Goal: Transaction & Acquisition: Purchase product/service

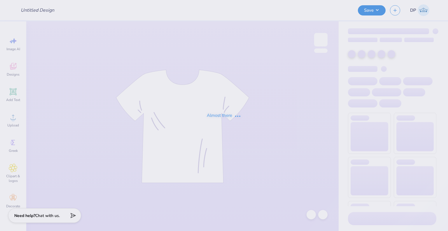
type input "pansweatshirt"
type input "50"
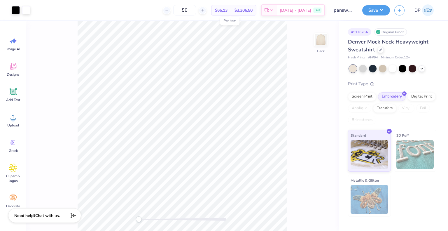
click at [228, 11] on span "$66.13" at bounding box center [221, 10] width 13 height 6
click at [26, 10] on div at bounding box center [26, 10] width 8 height 8
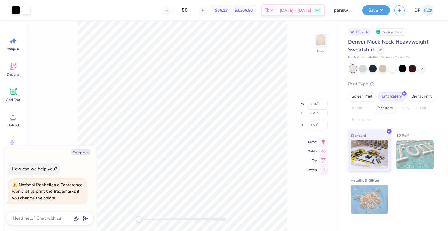
type textarea "x"
click at [228, 7] on div "$66.13 Per Item" at bounding box center [222, 10] width 20 height 10
click at [312, 63] on div "Back" at bounding box center [182, 126] width 313 height 210
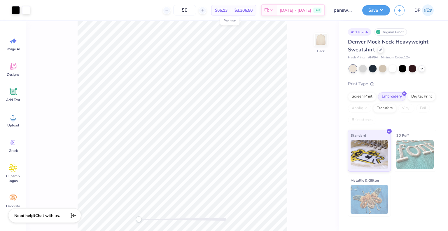
click at [227, 9] on span "$66.13" at bounding box center [221, 10] width 13 height 6
